Goal: Task Accomplishment & Management: Manage account settings

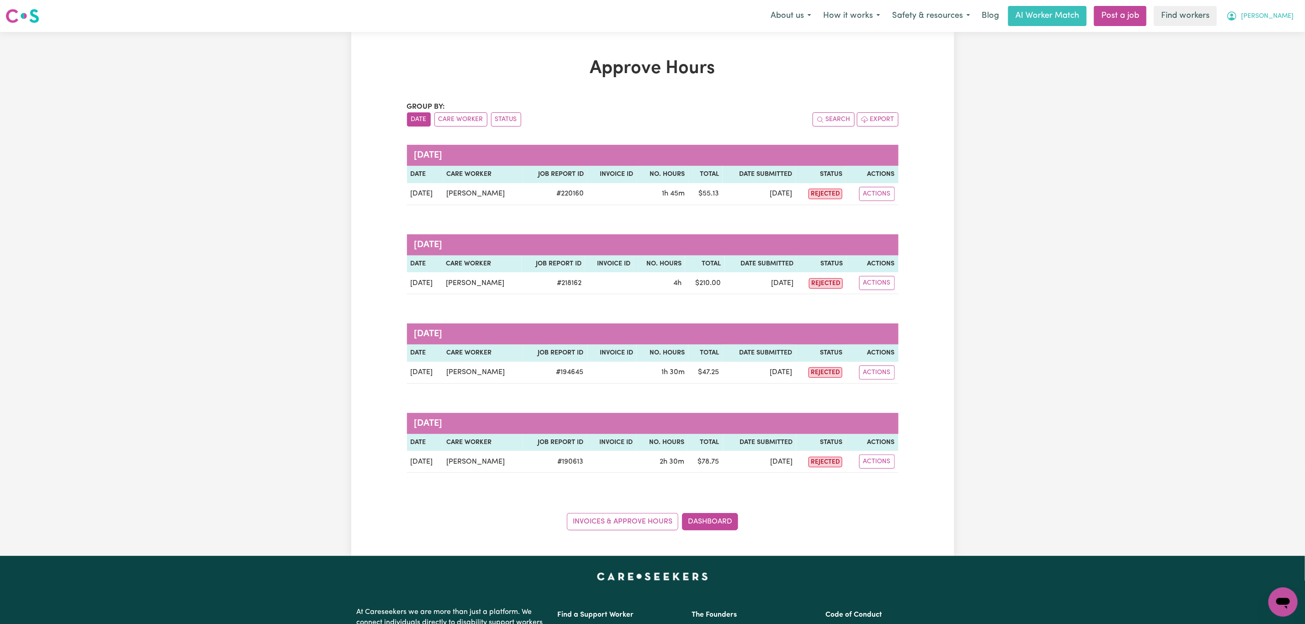
click at [1272, 21] on span "Lynette" at bounding box center [1267, 16] width 53 height 10
click at [1271, 53] on link "Logout" at bounding box center [1263, 52] width 72 height 17
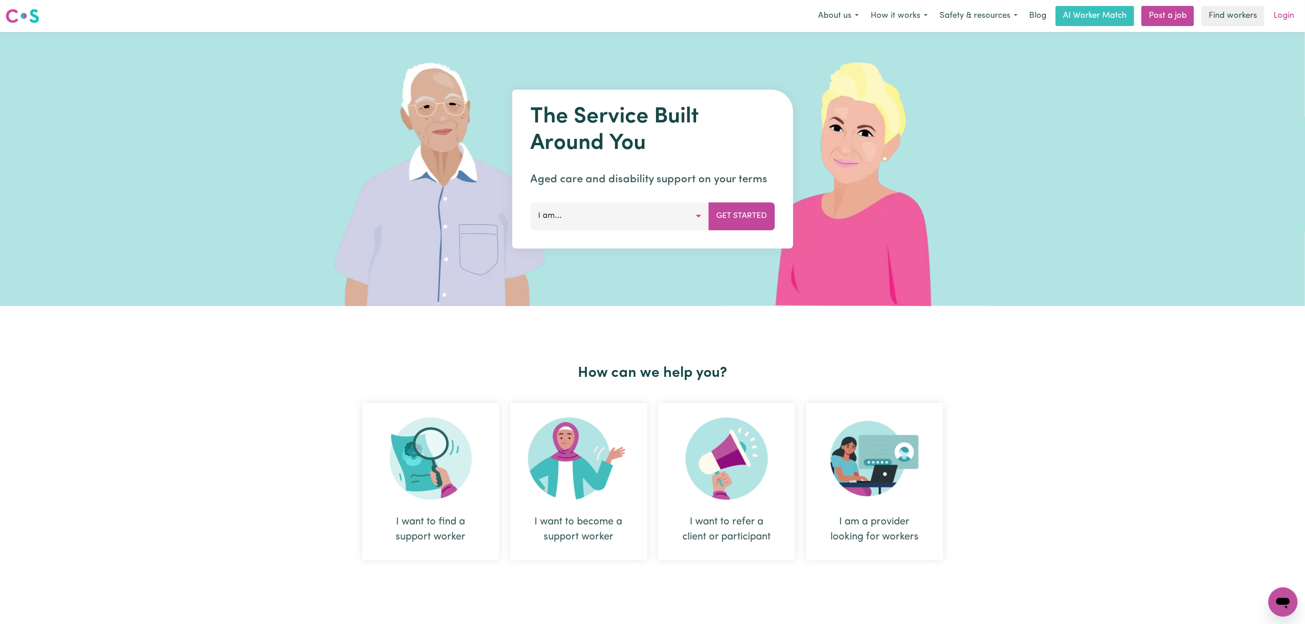
click at [1280, 12] on link "Login" at bounding box center [1284, 16] width 32 height 20
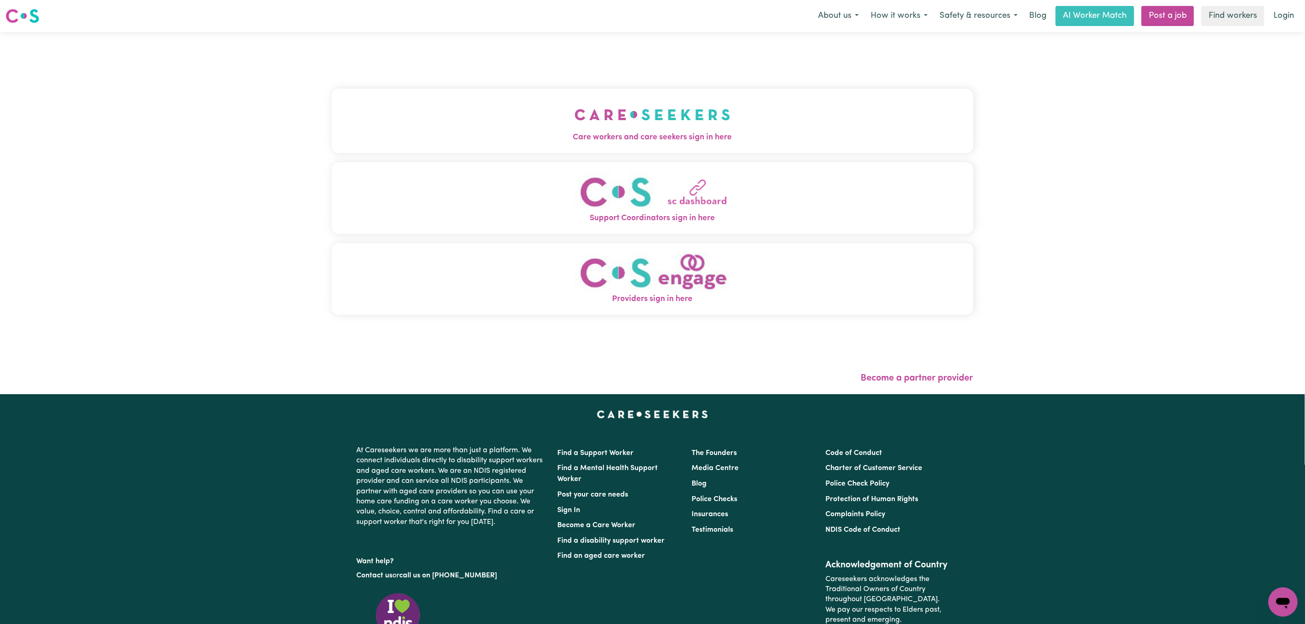
click at [399, 130] on button "Care workers and care seekers sign in here" at bounding box center [653, 121] width 642 height 64
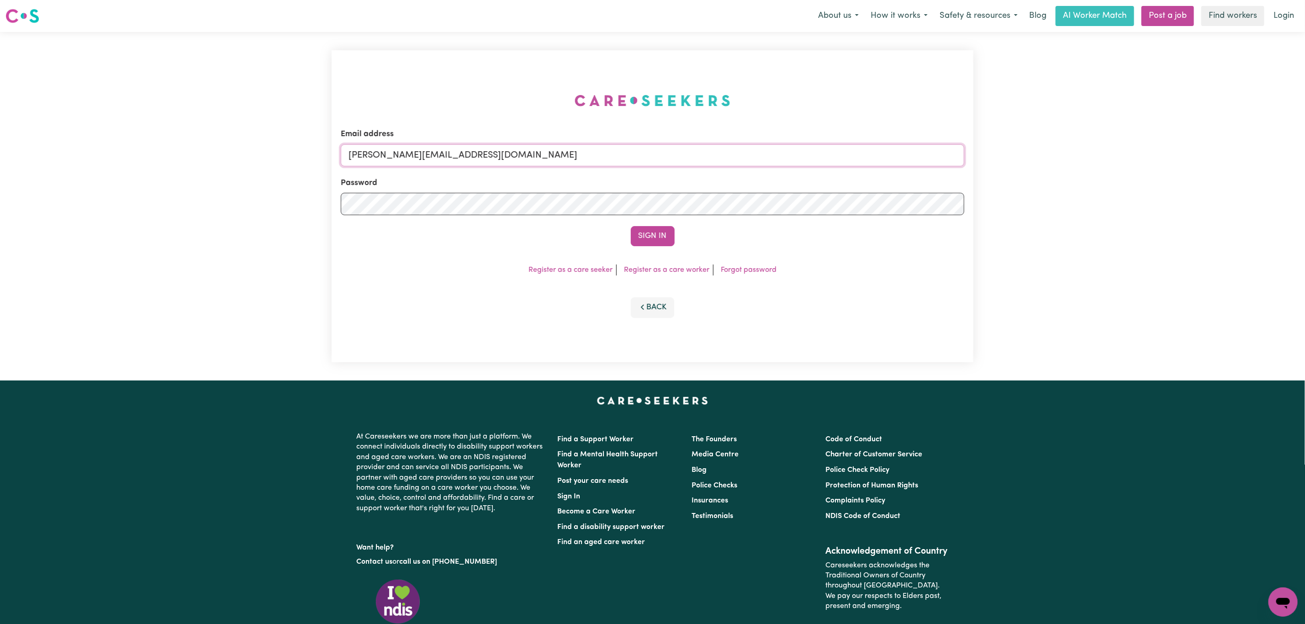
click at [410, 159] on input "mikayla+engage@careseekers.com.au" at bounding box center [652, 155] width 623 height 22
drag, startPoint x: 395, startPoint y: 155, endPoint x: 685, endPoint y: 167, distance: 290.3
click at [685, 167] on form "Email address superuser~mikayla@careseekers.com.au Password Sign In" at bounding box center [652, 187] width 623 height 118
type input "superuser~tinarankmore@bigpond.com"
click at [655, 236] on button "Sign In" at bounding box center [653, 236] width 44 height 20
